Goal: Find specific page/section: Find specific page/section

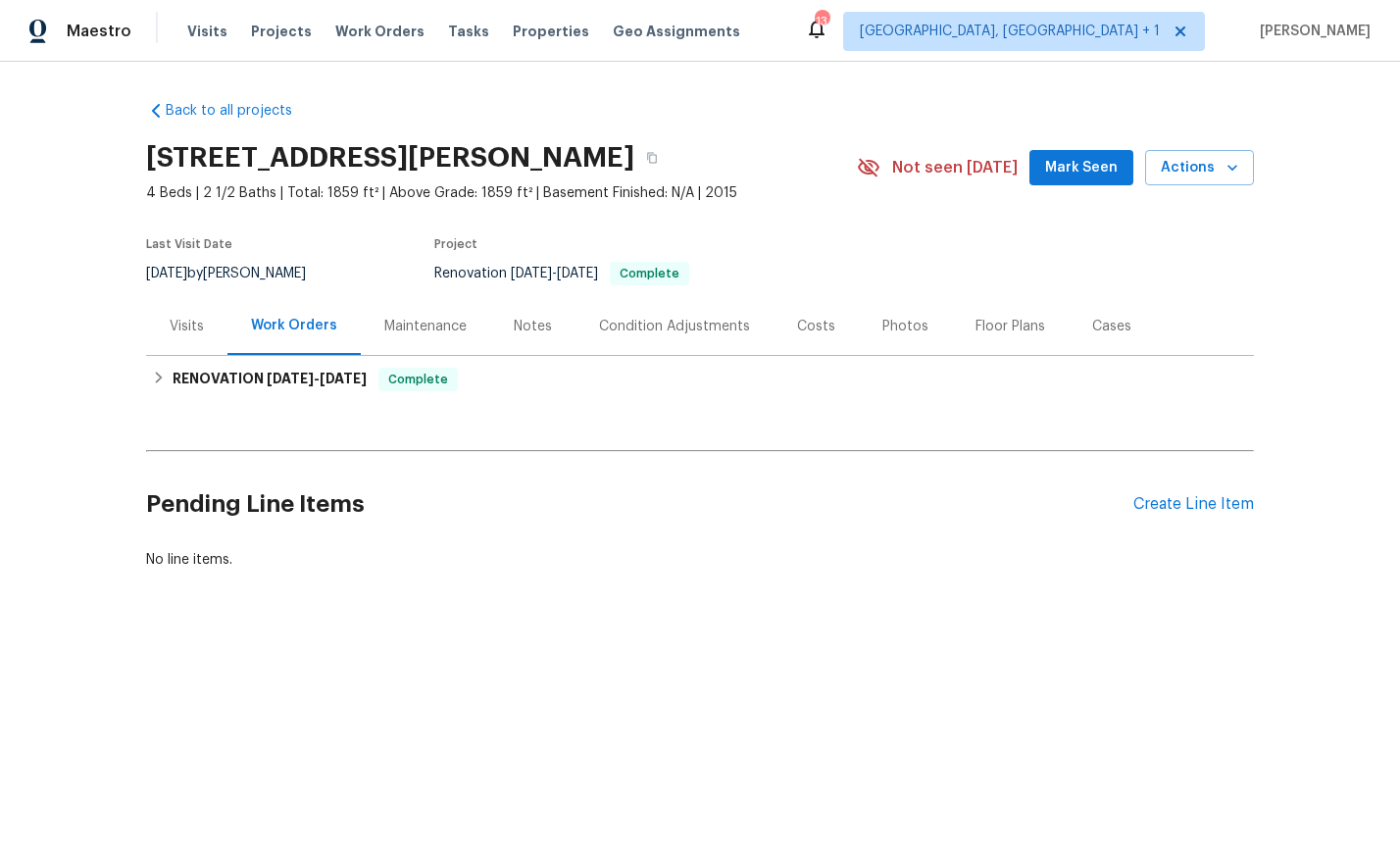
click at [915, 332] on div "Photos" at bounding box center [905, 327] width 46 height 20
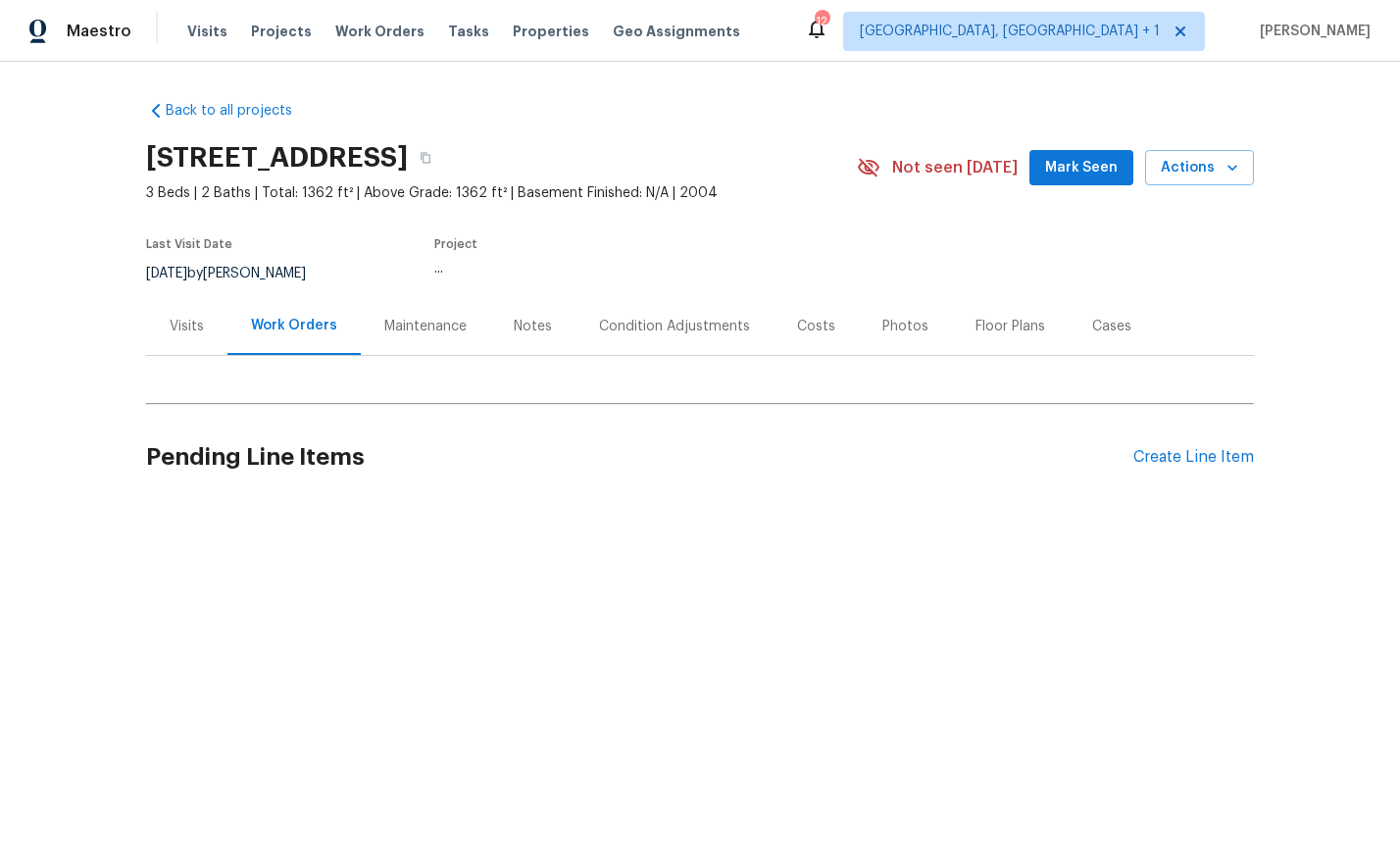
click at [200, 321] on div "Visits" at bounding box center [186, 327] width 34 height 20
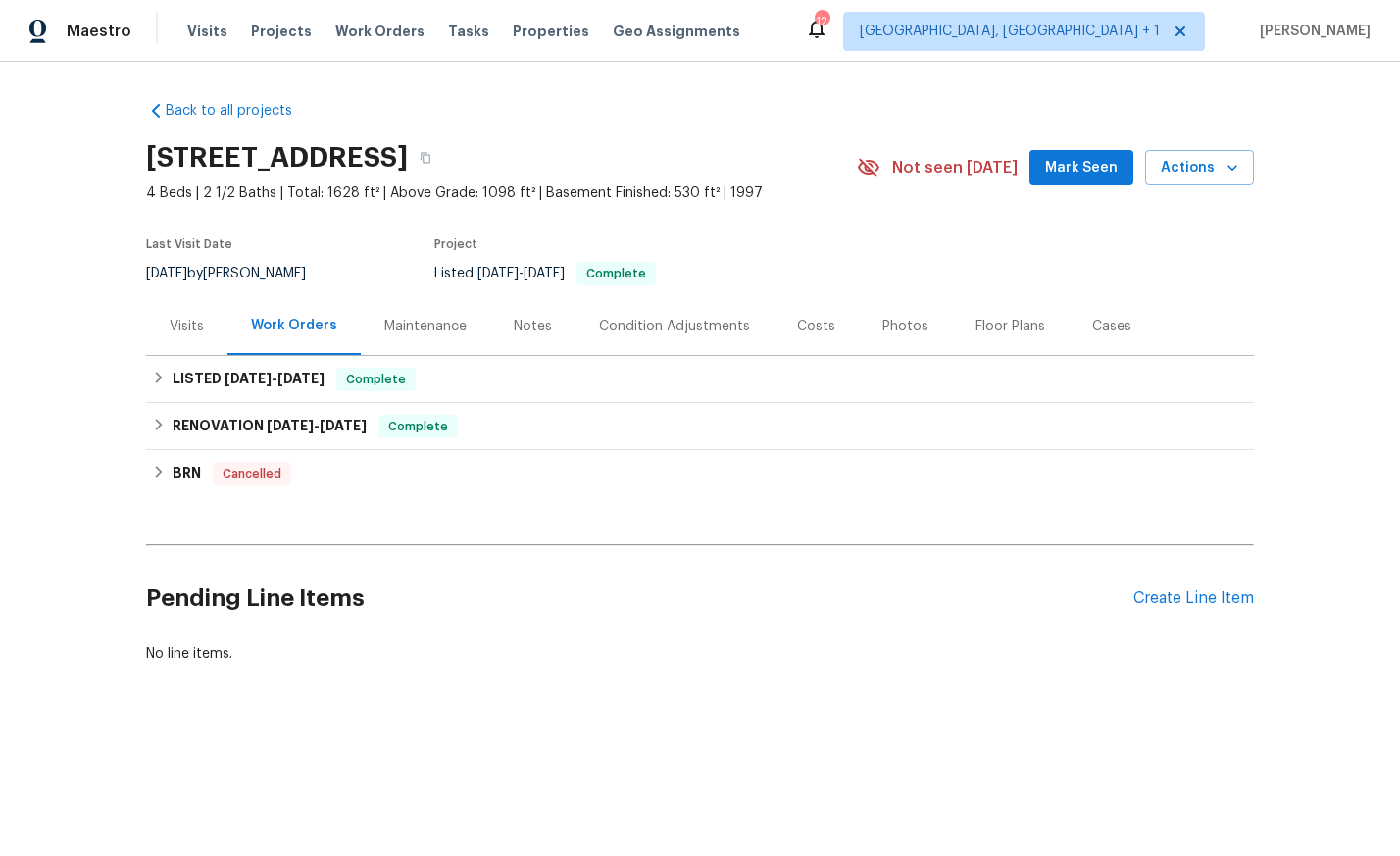
click at [160, 319] on div "Visits" at bounding box center [186, 326] width 82 height 58
